Goal: Task Accomplishment & Management: Manage account settings

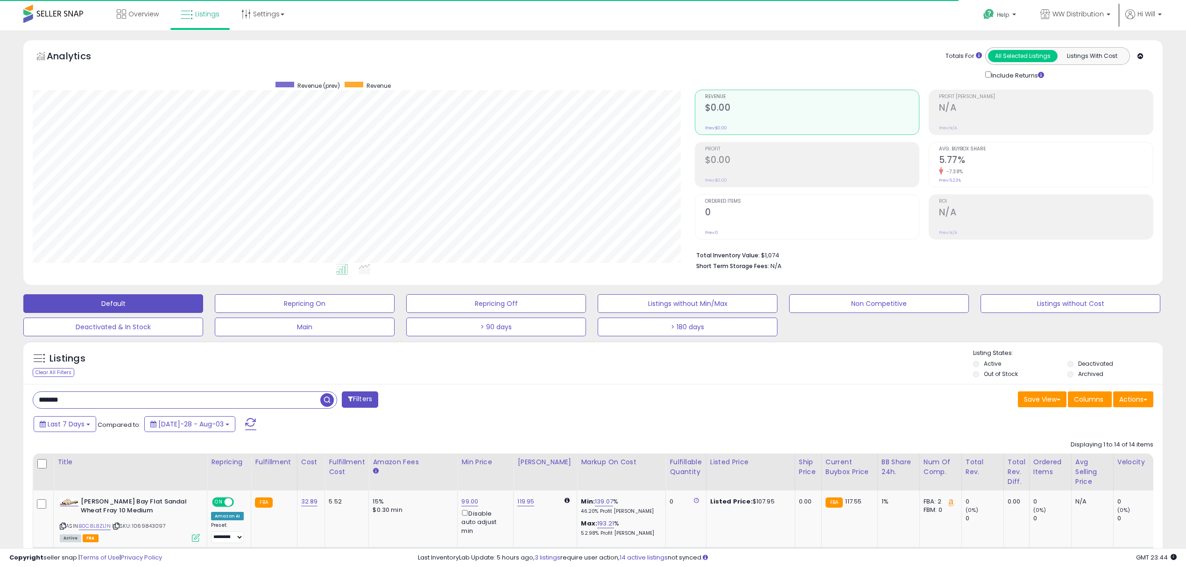
select select "**********"
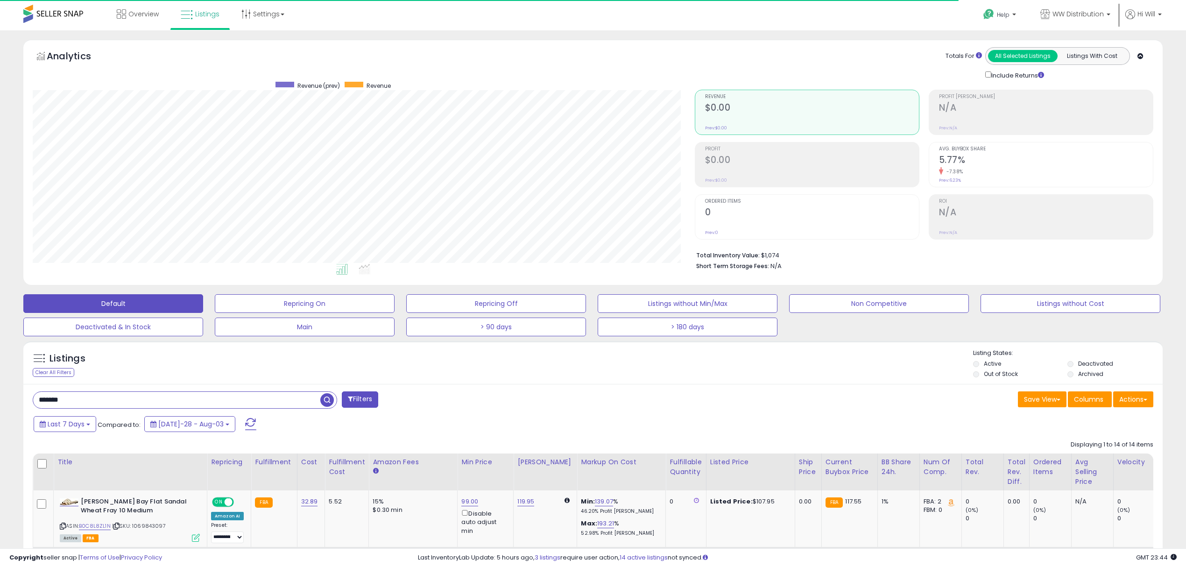
select select "**********"
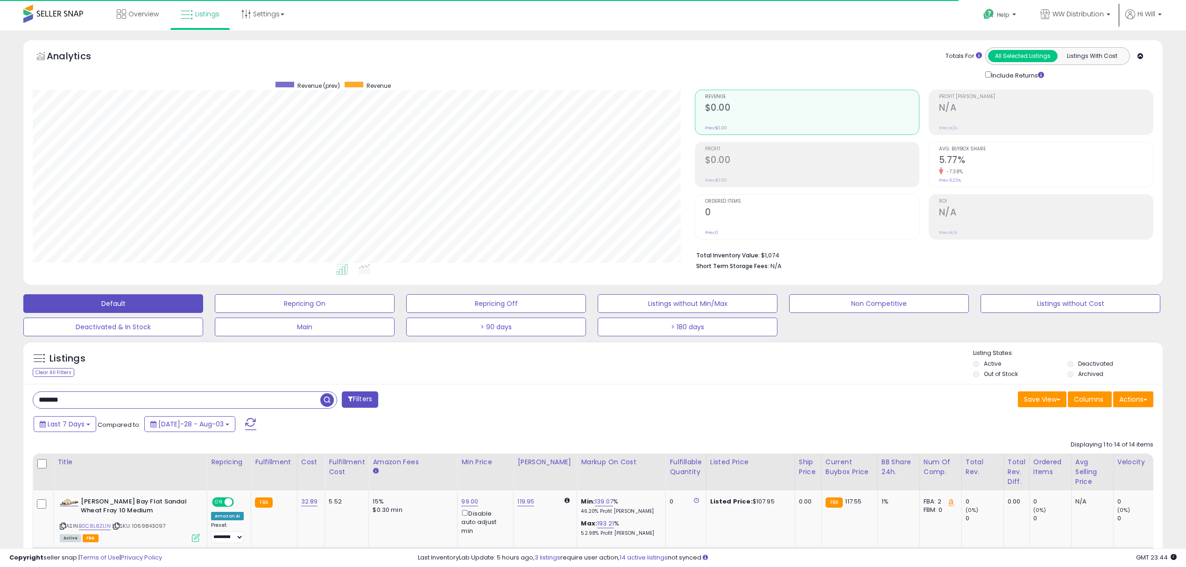
select select "**********"
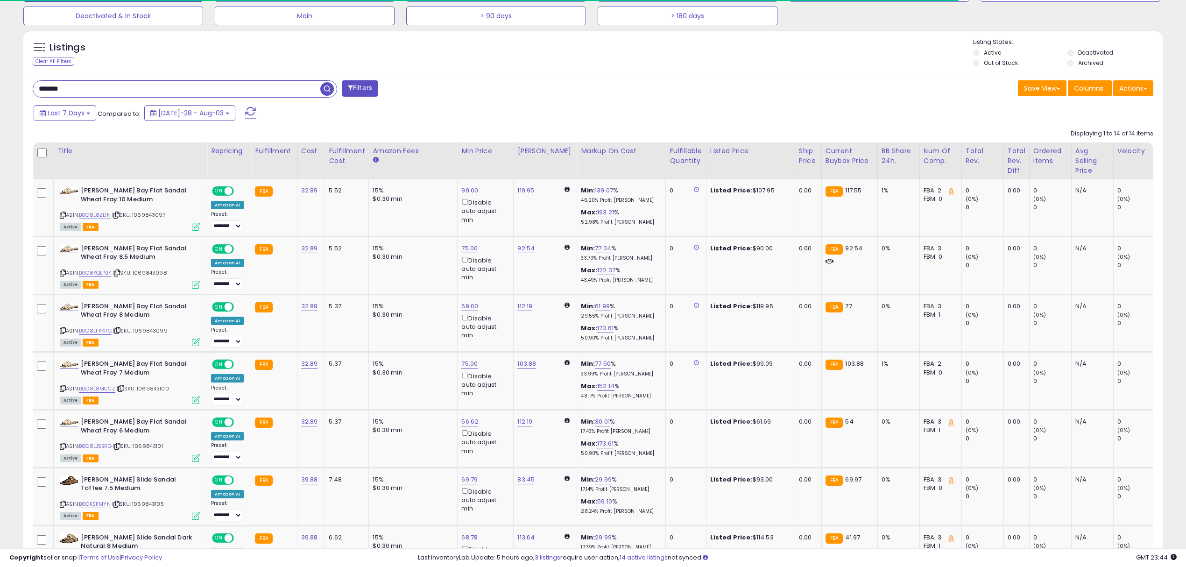
scroll to position [191, 662]
